Goal: Communication & Community: Participate in discussion

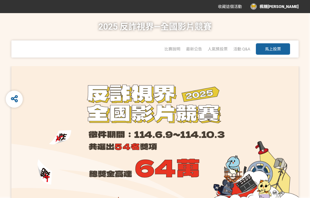
click at [214, 45] on button "馬上投票" at bounding box center [273, 48] width 34 height 11
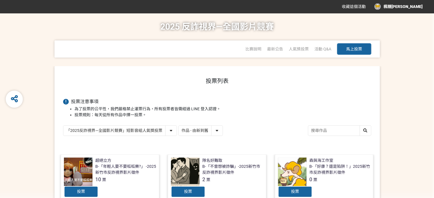
click at [214, 129] on select "作品 - 由新到舊 作品 - 由舊到新 票數 - 由多到少 票數 - 由少到多" at bounding box center [201, 131] width 44 height 10
click at [179, 126] on select "作品 - 由新到舊 作品 - 由舊到新 票數 - 由多到少 票數 - 由少到多" at bounding box center [201, 131] width 44 height 10
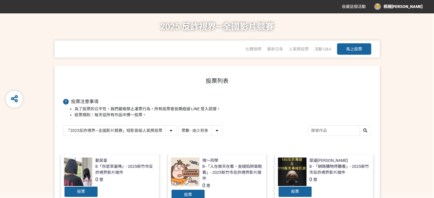
click at [214, 132] on select "作品 - 由新到舊 作品 - 由舊到新 票數 - 由多到少 票數 - 由少到多" at bounding box center [201, 131] width 44 height 10
select select "vote"
click at [179, 126] on select "作品 - 由新到舊 作品 - 由舊到新 票數 - 由多到少 票數 - 由少到多" at bounding box center [201, 131] width 44 height 10
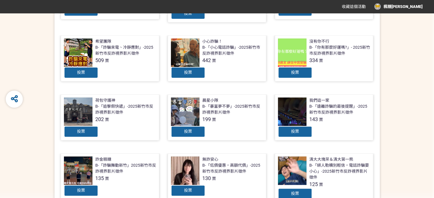
scroll to position [228, 0]
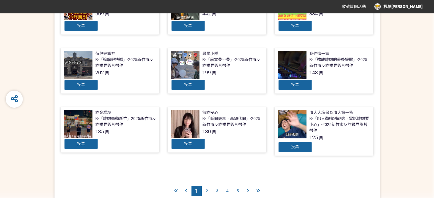
click at [208, 189] on div "2" at bounding box center [207, 191] width 10 height 10
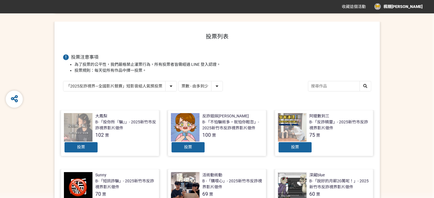
scroll to position [57, 0]
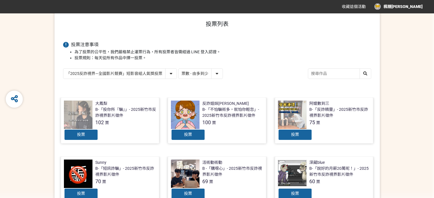
click at [214, 124] on span "票" at bounding box center [214, 123] width 4 height 5
